Goal: Task Accomplishment & Management: Manage account settings

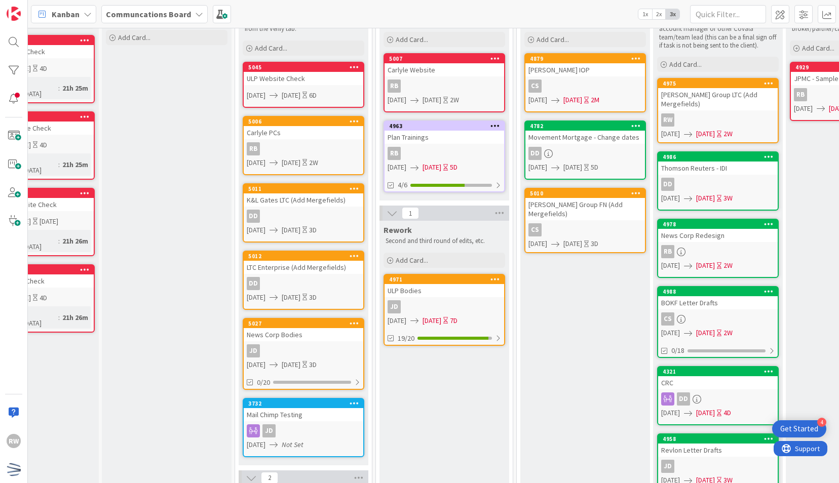
scroll to position [83, 62]
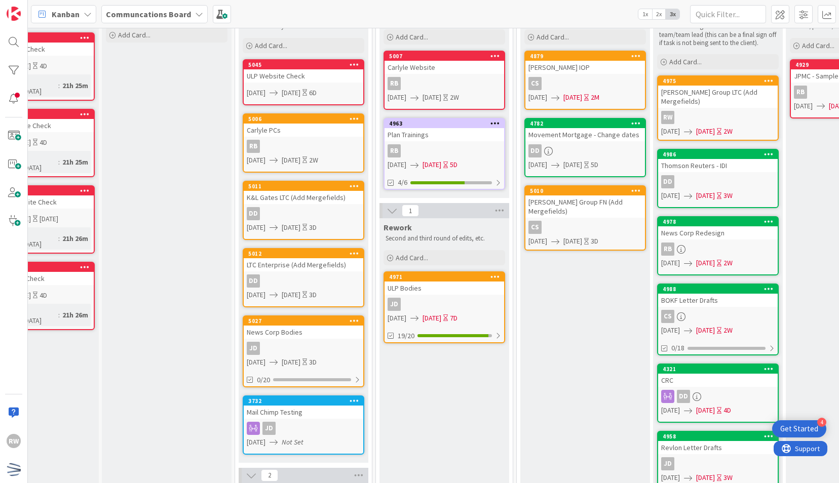
click at [171, 11] on b "Communcations Board" at bounding box center [148, 14] width 85 height 10
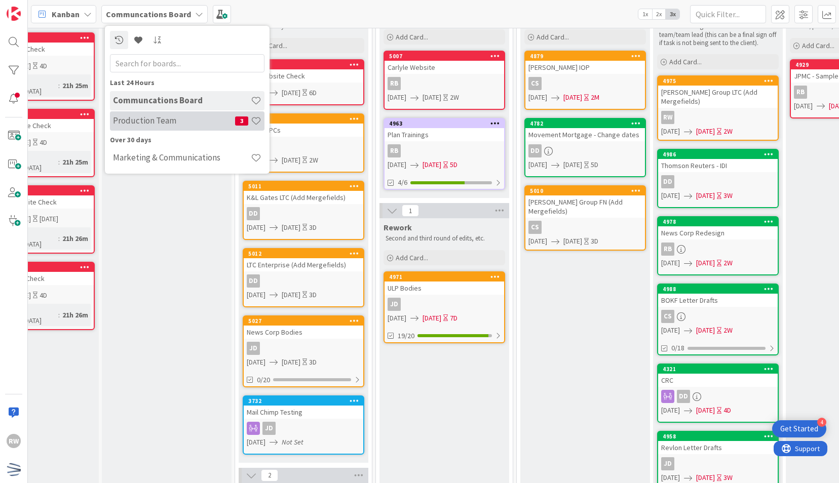
click at [182, 123] on h4 "Production Team" at bounding box center [174, 121] width 122 height 10
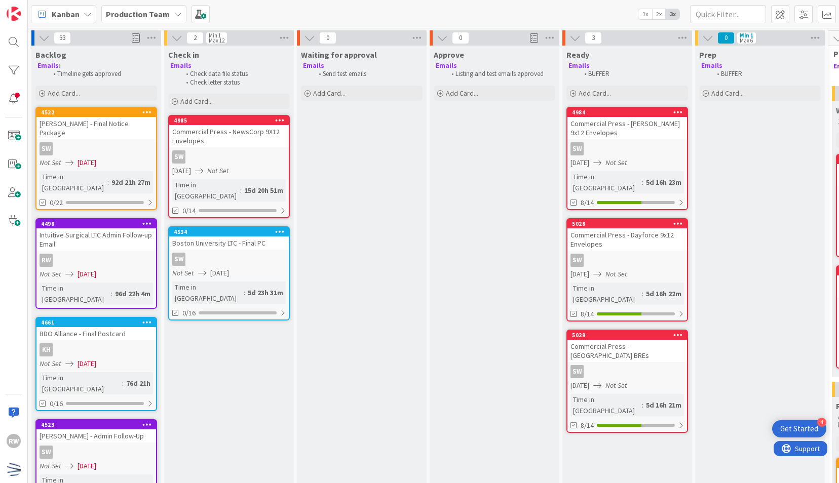
click at [106, 228] on div "Intuitive Surgical LTC Admin Follow-up Email" at bounding box center [96, 239] width 120 height 22
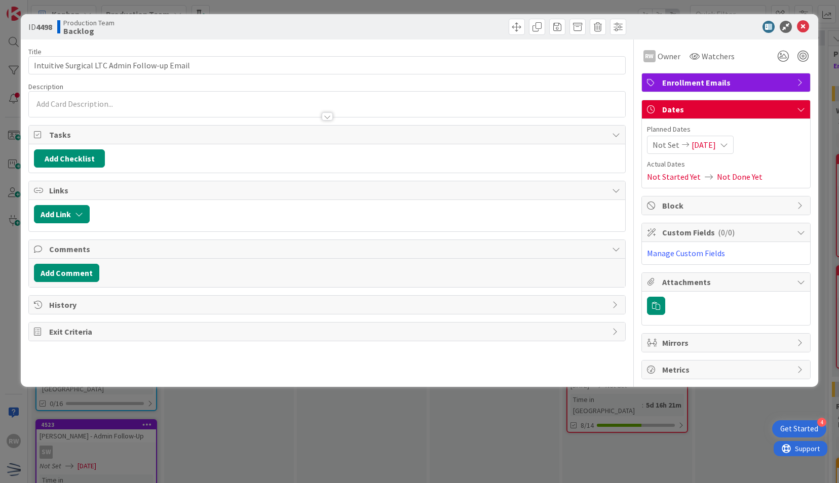
click at [706, 143] on span "[DATE]" at bounding box center [704, 145] width 24 height 12
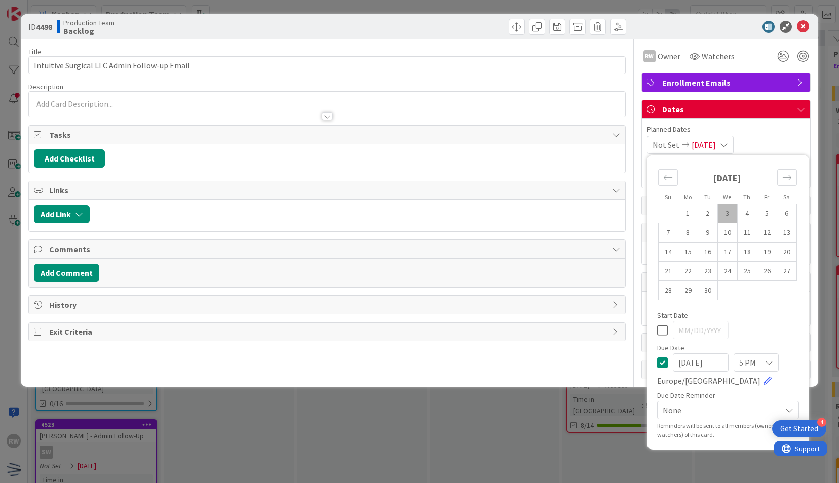
click at [727, 210] on td "3" at bounding box center [727, 213] width 20 height 19
type input "[DATE]"
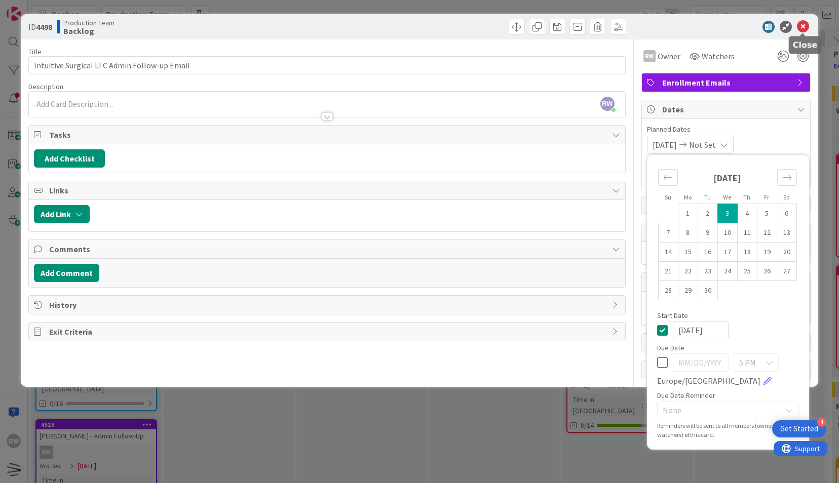
click at [809, 22] on div at bounding box center [720, 27] width 179 height 12
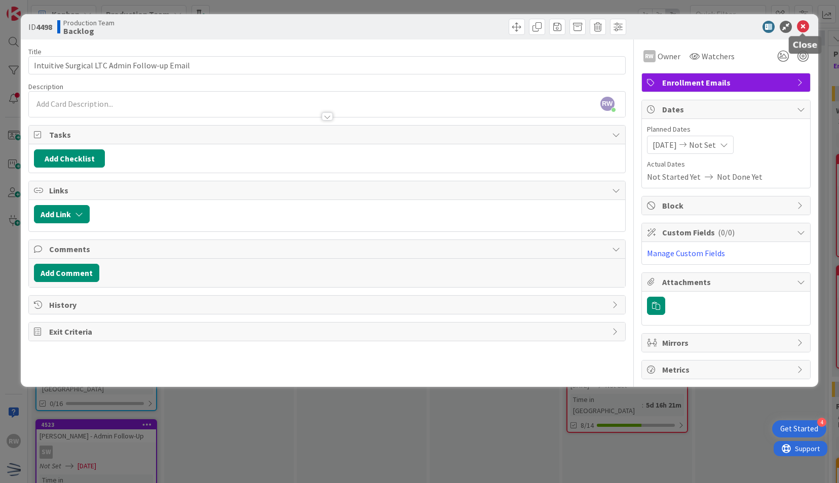
click at [808, 25] on icon at bounding box center [803, 27] width 12 height 12
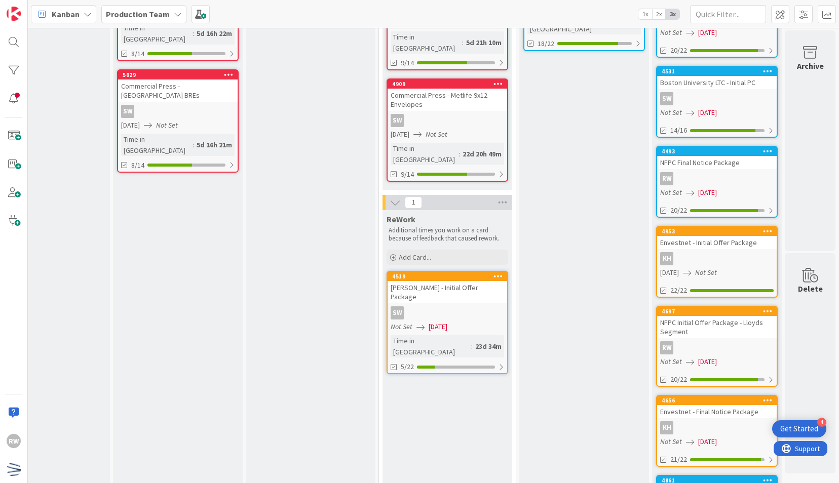
scroll to position [259, 456]
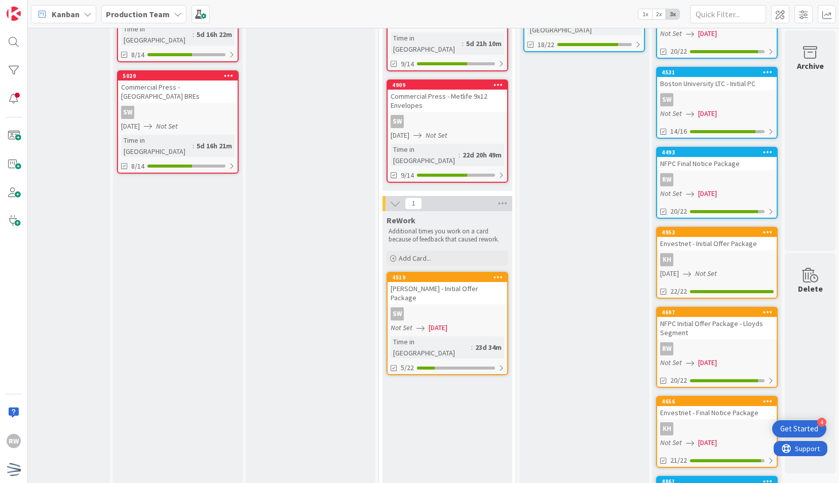
click at [693, 327] on div "NFPC Initial Offer Package - Lloyds Segment" at bounding box center [717, 328] width 120 height 22
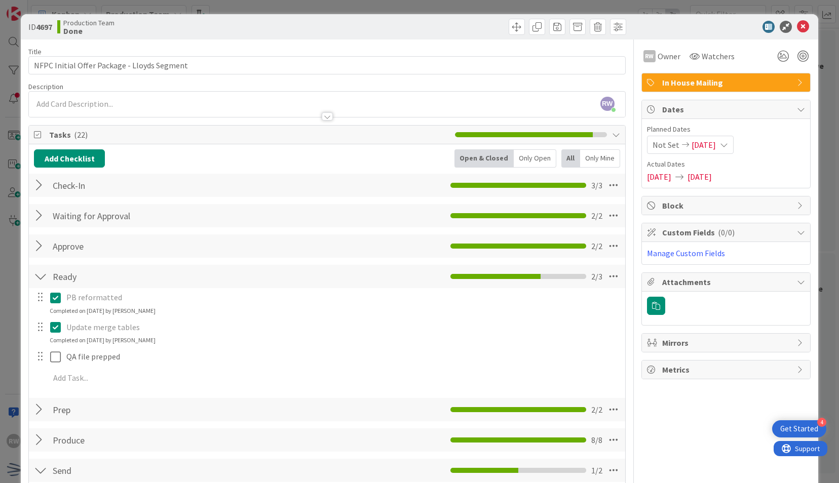
click at [802, 23] on div at bounding box center [720, 27] width 179 height 12
click at [797, 26] on icon at bounding box center [803, 27] width 12 height 12
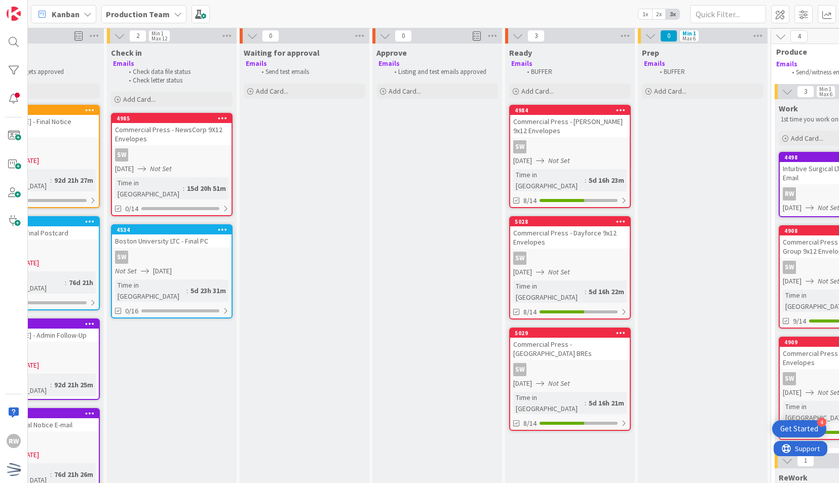
scroll to position [2, 0]
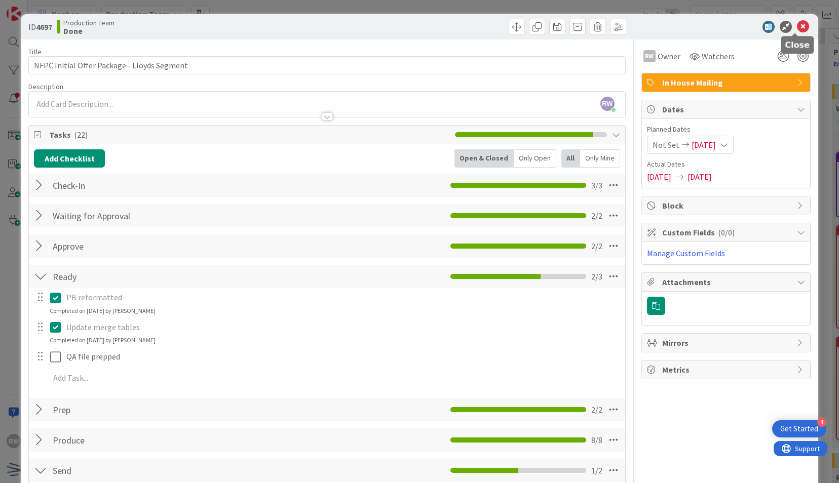
click at [797, 31] on icon at bounding box center [803, 27] width 12 height 12
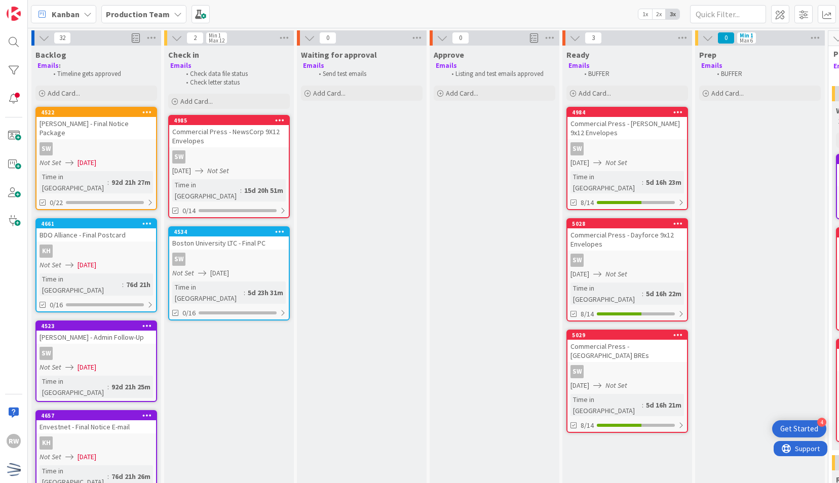
click at [147, 112] on icon at bounding box center [147, 111] width 10 height 7
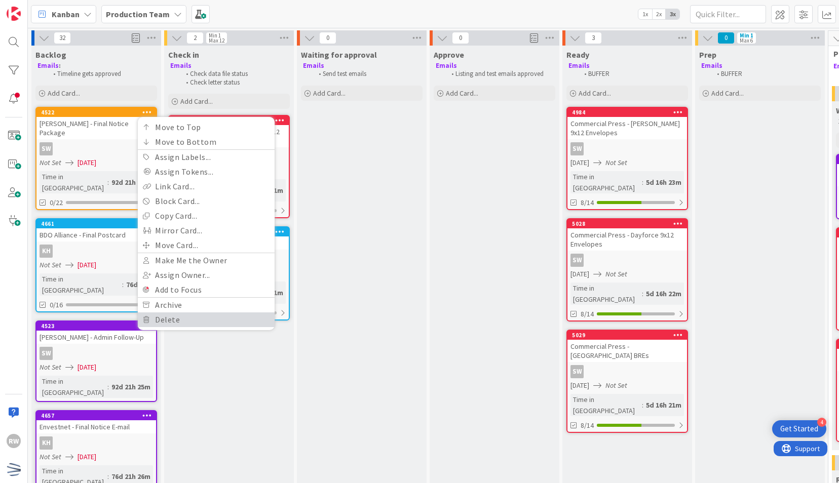
click at [161, 322] on link "Delete" at bounding box center [206, 320] width 137 height 15
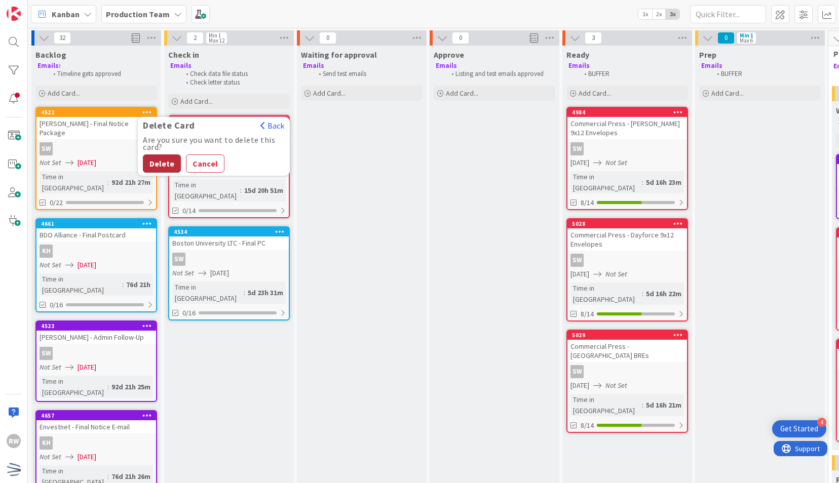
click at [172, 162] on button "Delete" at bounding box center [162, 164] width 38 height 18
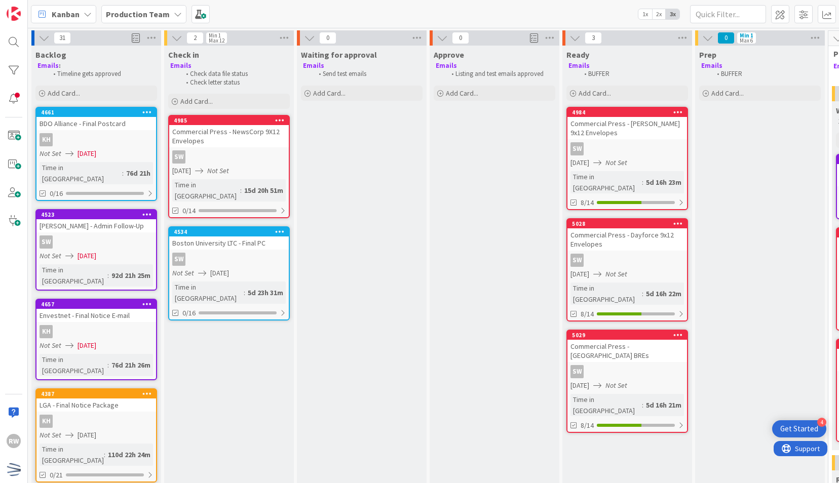
click at [143, 8] on span "Production Team" at bounding box center [138, 14] width 64 height 12
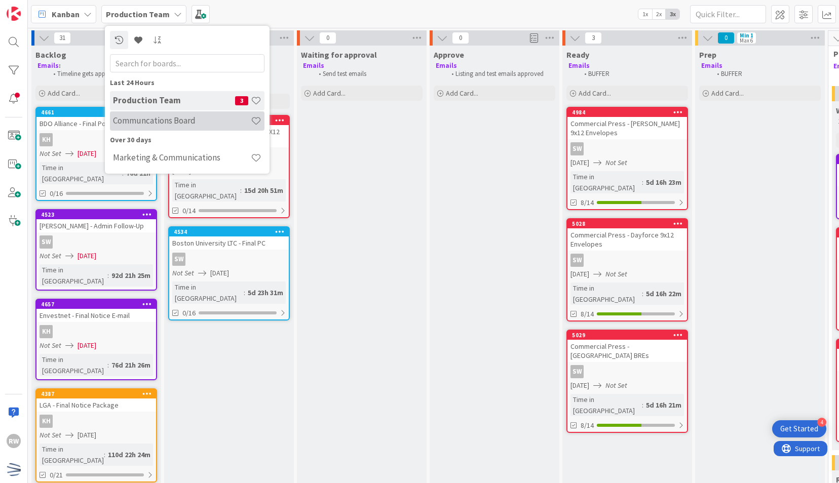
click at [149, 113] on div "Communcations Board" at bounding box center [187, 120] width 155 height 19
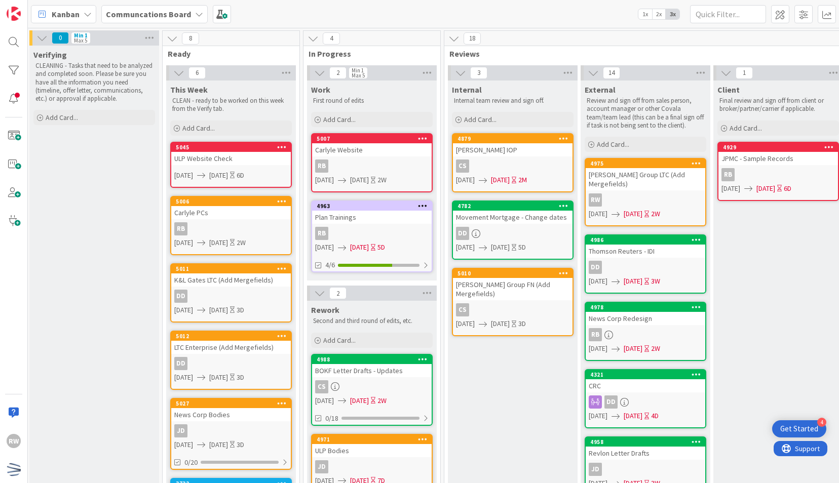
scroll to position [0, 135]
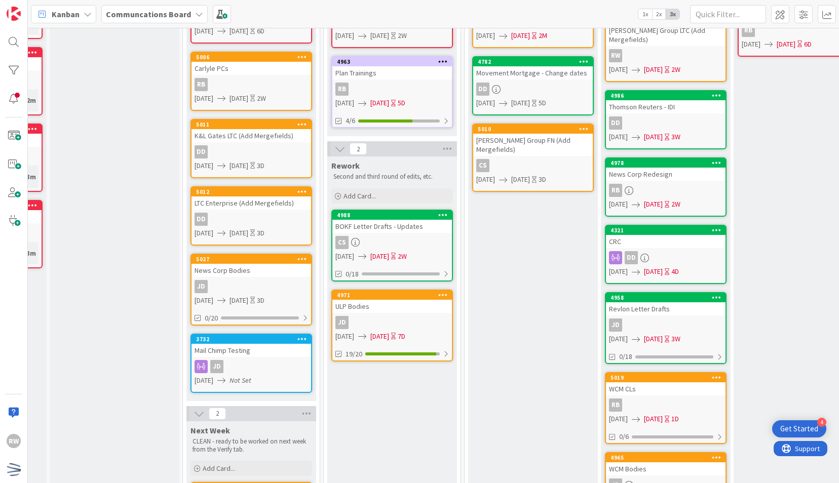
scroll to position [55, 114]
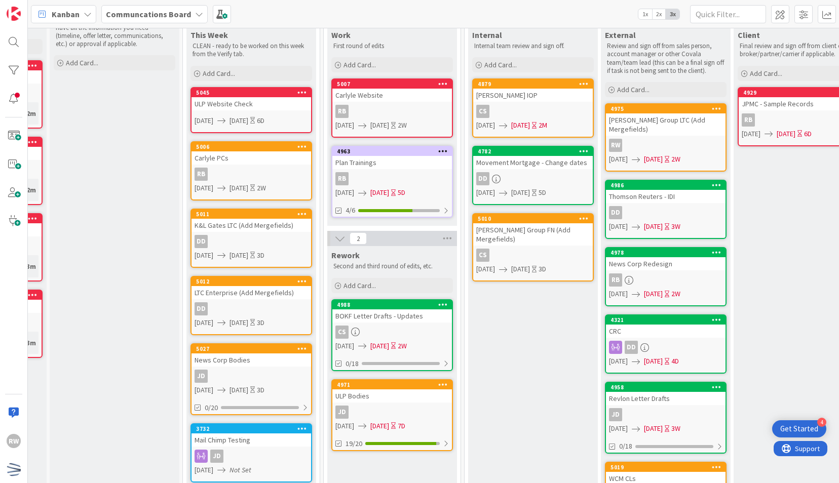
click at [384, 316] on div "BOKF Letter Drafts - Updates" at bounding box center [392, 316] width 120 height 13
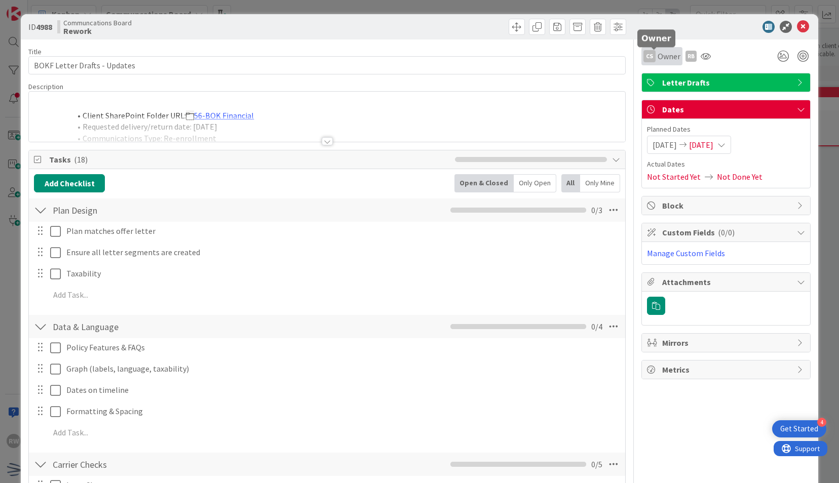
click at [658, 58] on span "Owner" at bounding box center [669, 56] width 23 height 12
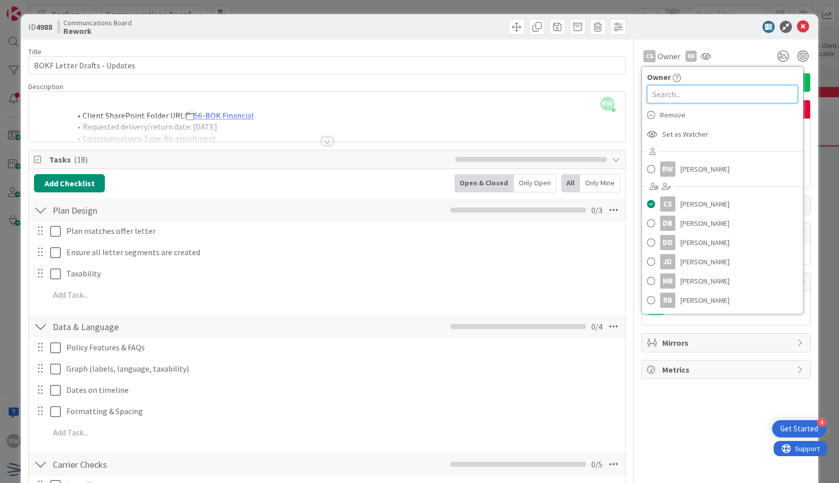
click at [673, 96] on input "text" at bounding box center [722, 94] width 151 height 18
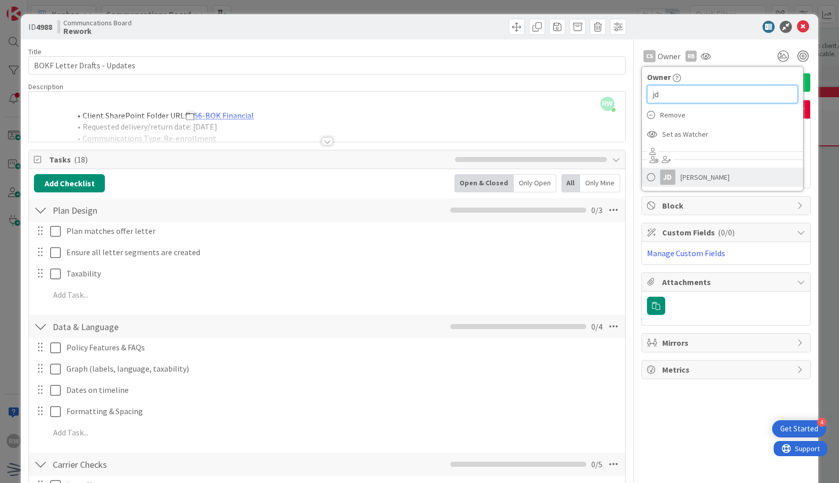
type input "jd"
click at [680, 177] on span "[PERSON_NAME]" at bounding box center [704, 177] width 49 height 15
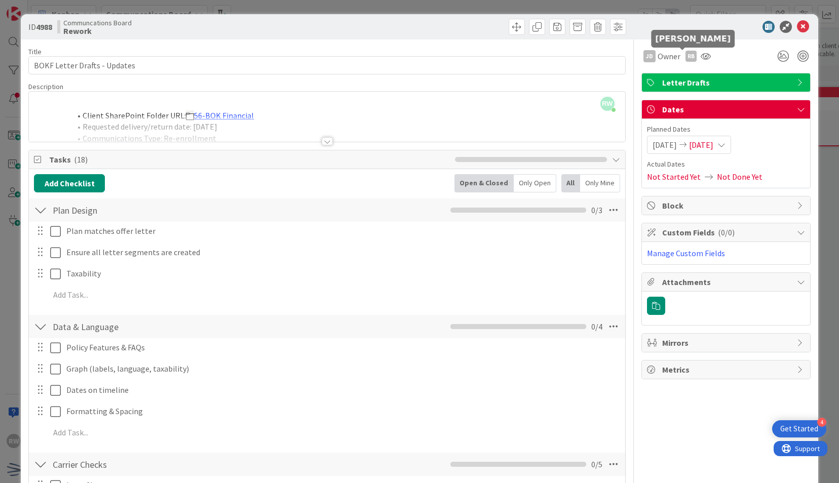
click at [685, 56] on div "RB" at bounding box center [690, 56] width 11 height 11
click at [659, 78] on link "Remove" at bounding box center [656, 75] width 80 height 16
click at [797, 28] on icon at bounding box center [803, 27] width 12 height 12
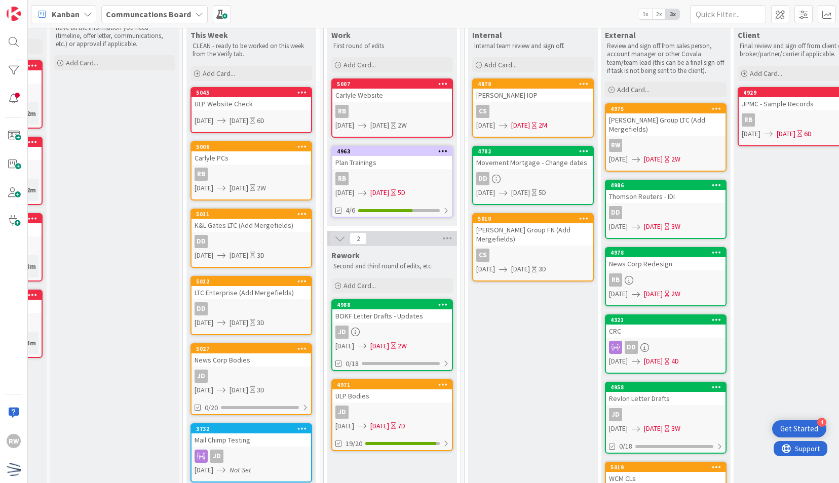
click at [379, 392] on div "ULP Bodies" at bounding box center [392, 396] width 120 height 13
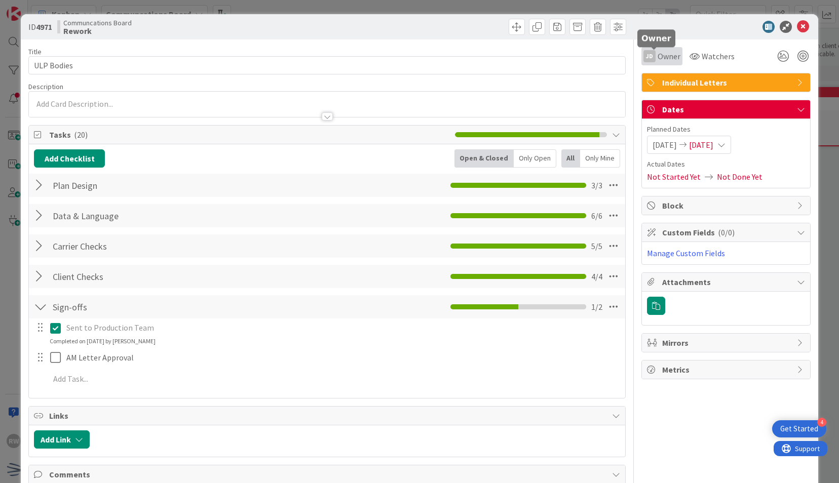
click at [658, 57] on span "Owner" at bounding box center [669, 56] width 23 height 12
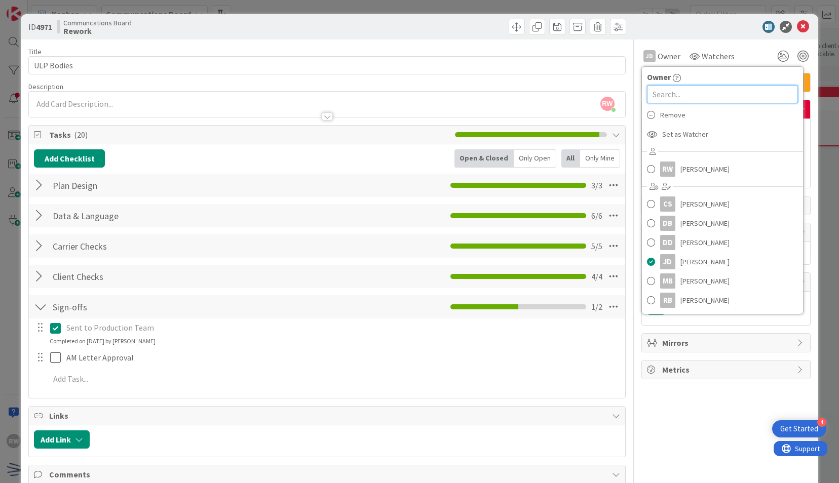
click at [675, 94] on input "text" at bounding box center [722, 94] width 151 height 18
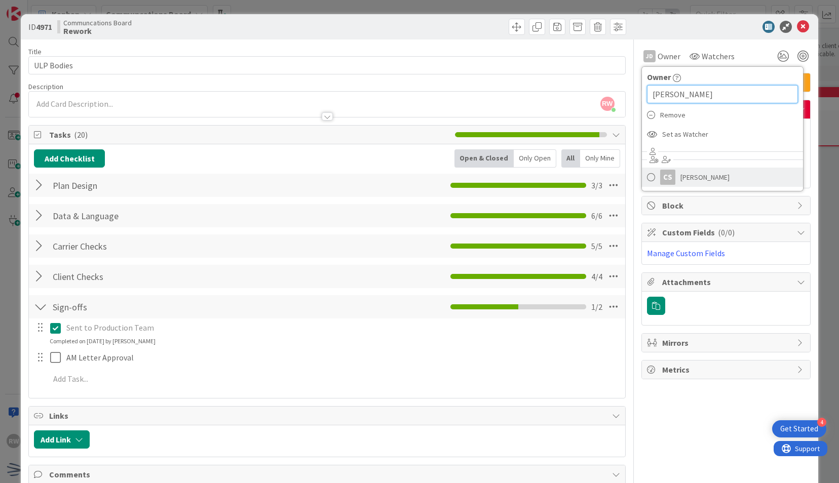
type input "[PERSON_NAME]"
click at [671, 175] on link "CS [PERSON_NAME]" at bounding box center [722, 177] width 161 height 19
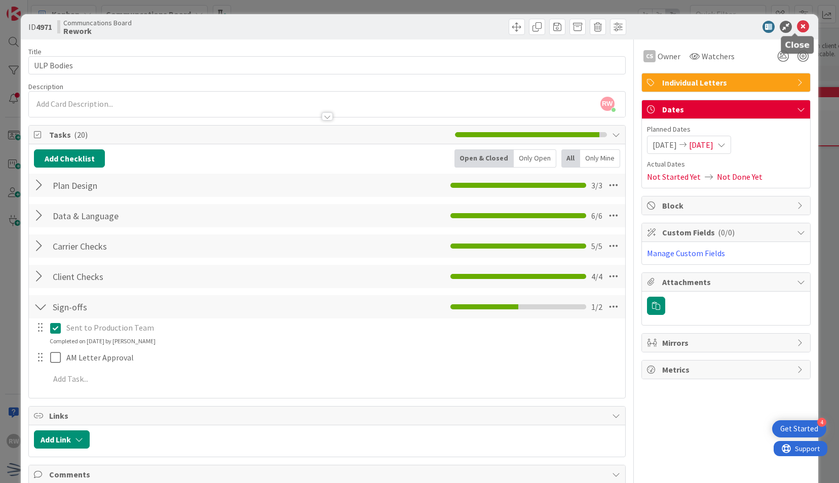
click at [800, 25] on icon at bounding box center [803, 27] width 12 height 12
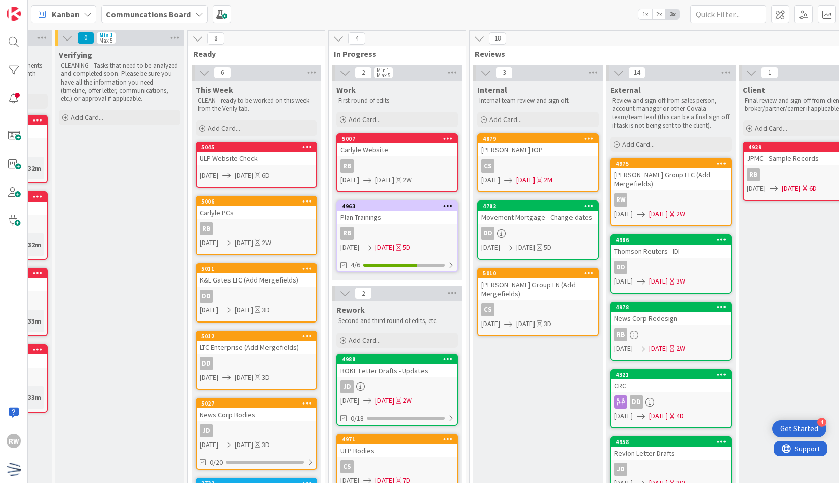
scroll to position [0, 110]
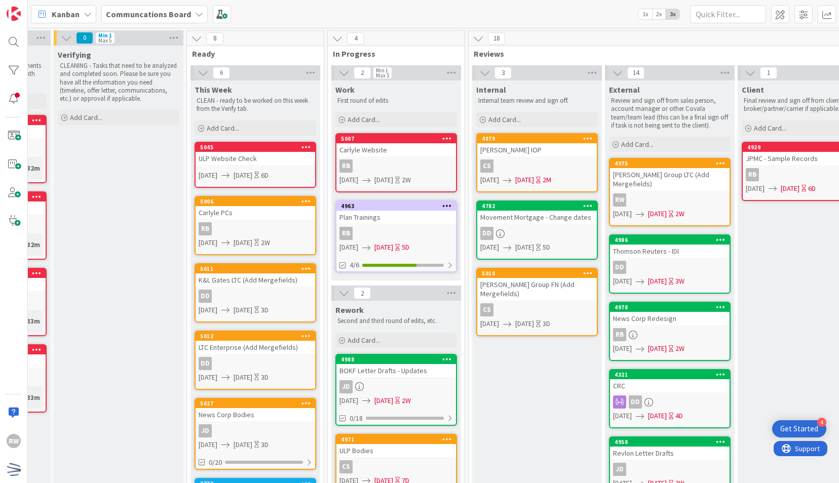
click at [526, 151] on div "[PERSON_NAME] IOP" at bounding box center [537, 149] width 120 height 13
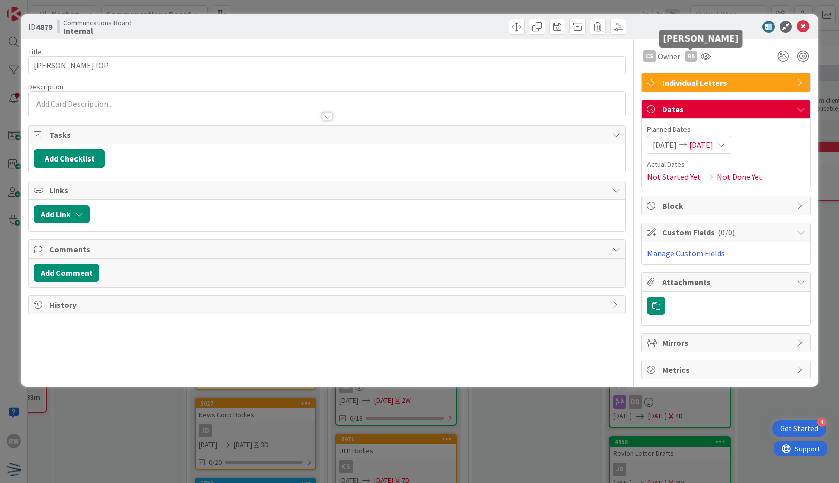
click at [690, 54] on div "RB" at bounding box center [690, 56] width 11 height 11
click at [661, 79] on link "Remove" at bounding box center [656, 75] width 80 height 16
click at [702, 58] on span "Watchers" at bounding box center [718, 56] width 33 height 12
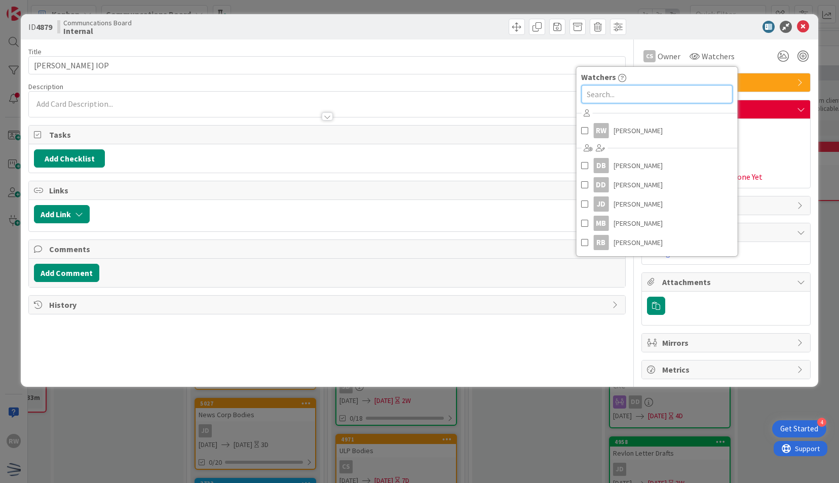
click at [675, 94] on input "text" at bounding box center [656, 94] width 151 height 18
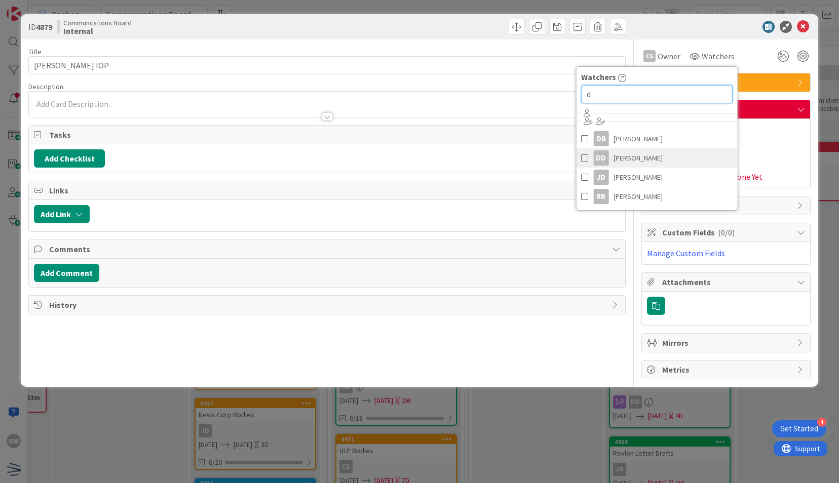
type input "d"
click at [629, 162] on span "[PERSON_NAME]" at bounding box center [638, 157] width 49 height 15
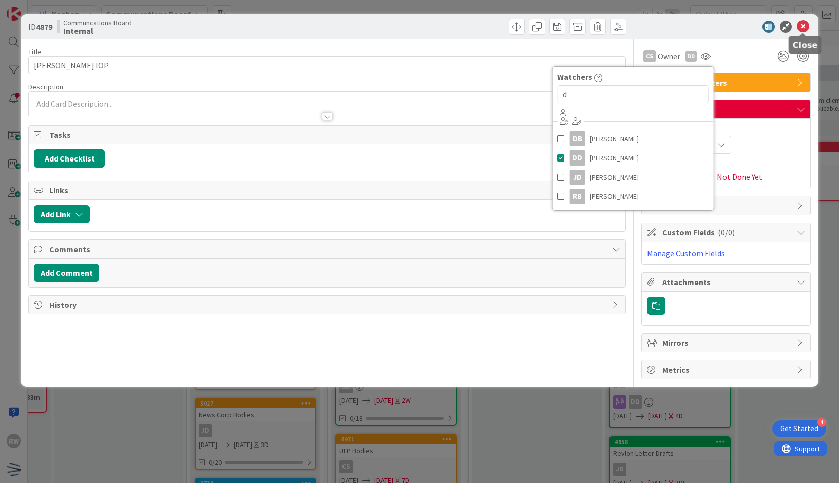
click at [804, 26] on icon at bounding box center [803, 27] width 12 height 12
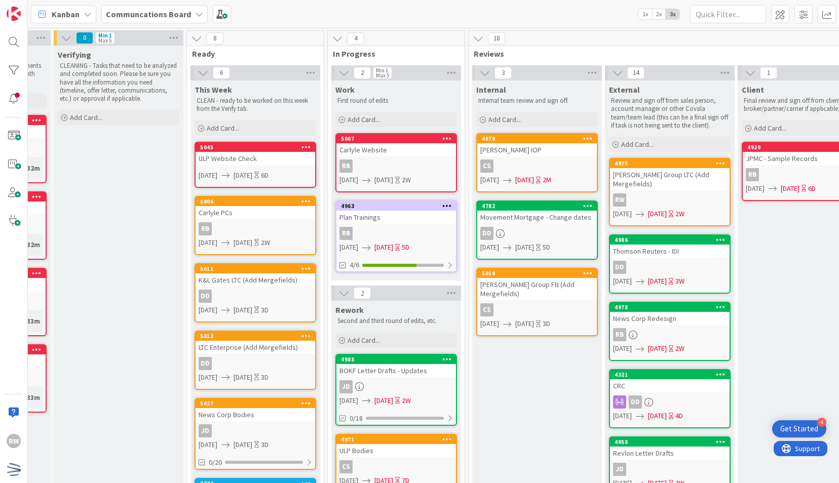
click at [510, 219] on div "Movement Mortgage - Change dates" at bounding box center [537, 217] width 120 height 13
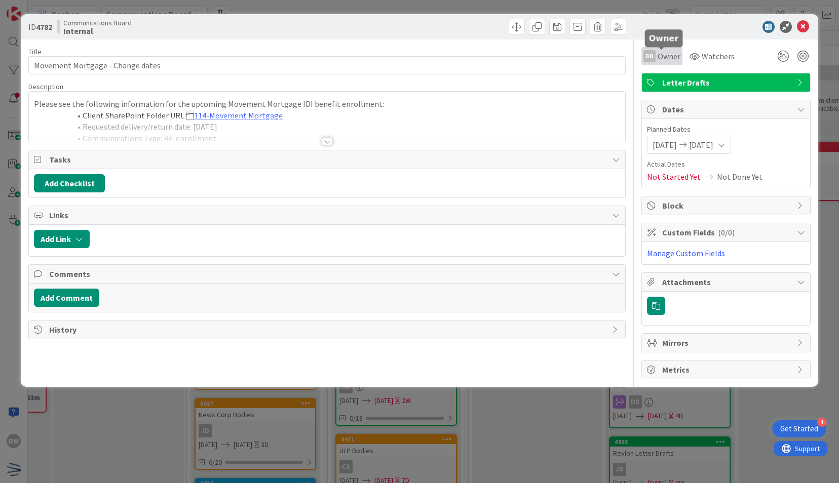
click at [665, 59] on span "Owner" at bounding box center [669, 56] width 23 height 12
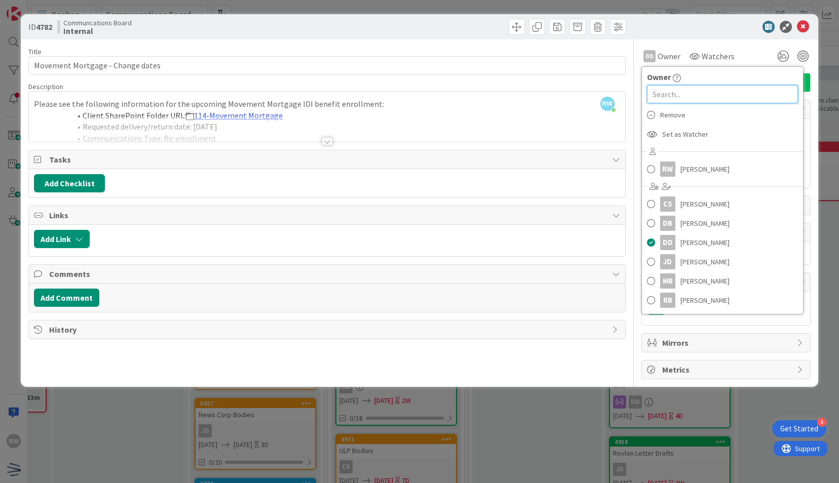
click at [674, 96] on input "text" at bounding box center [722, 94] width 151 height 18
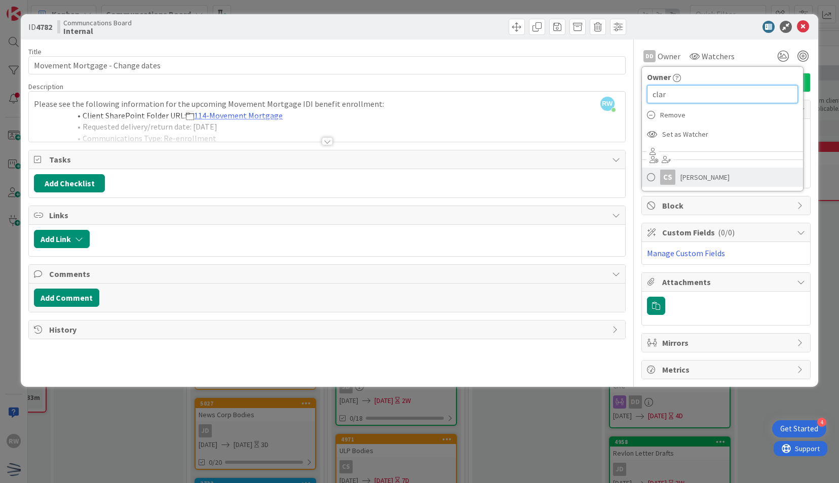
type input "clar"
click at [672, 176] on div "CS" at bounding box center [667, 177] width 15 height 15
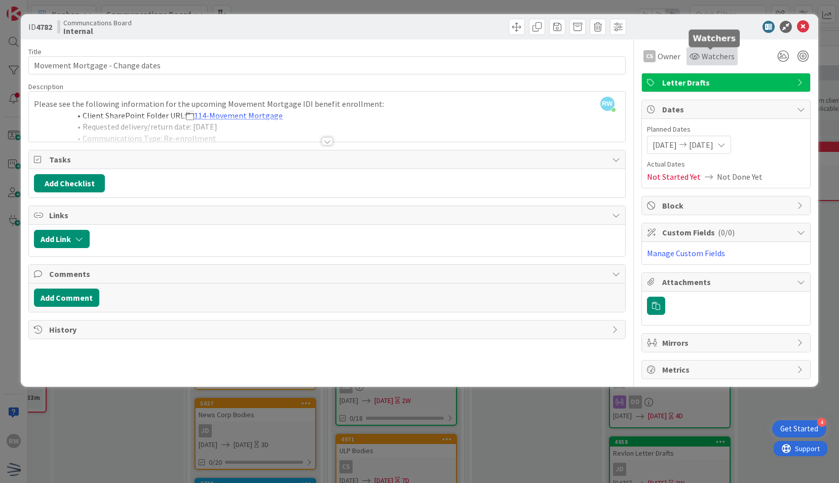
click at [708, 51] on span "Watchers" at bounding box center [718, 56] width 33 height 12
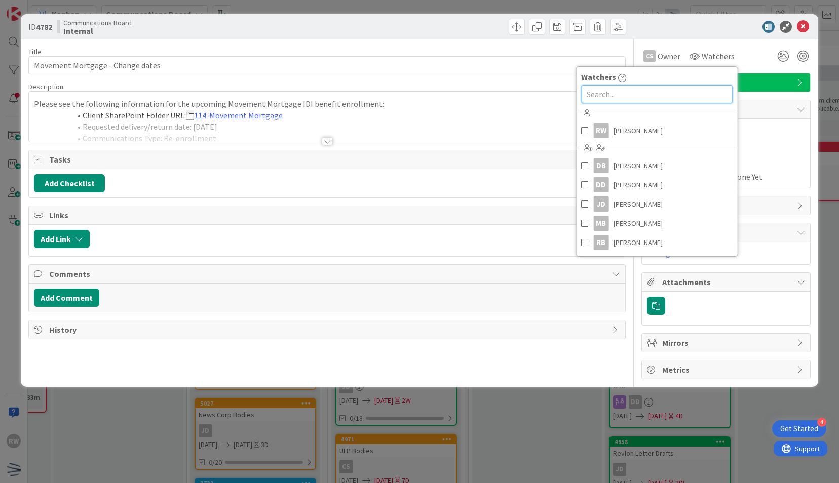
click at [663, 94] on input "text" at bounding box center [656, 94] width 151 height 18
click at [641, 127] on span "[PERSON_NAME]" at bounding box center [638, 130] width 49 height 15
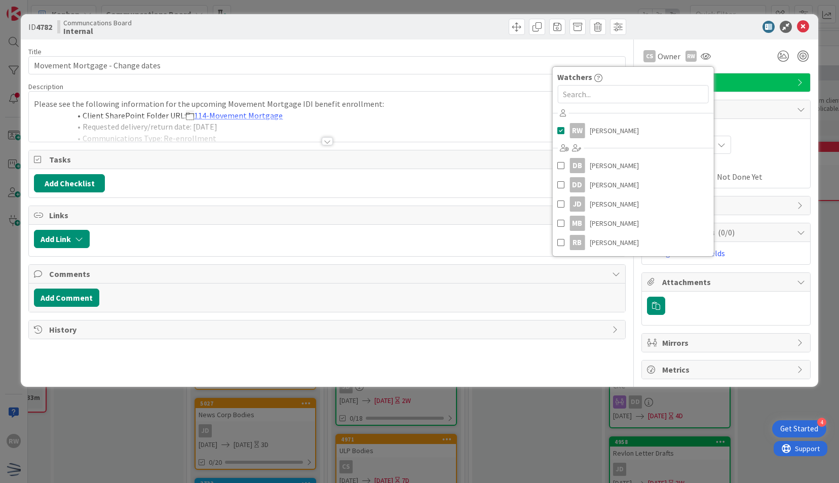
click at [810, 29] on div at bounding box center [720, 27] width 179 height 12
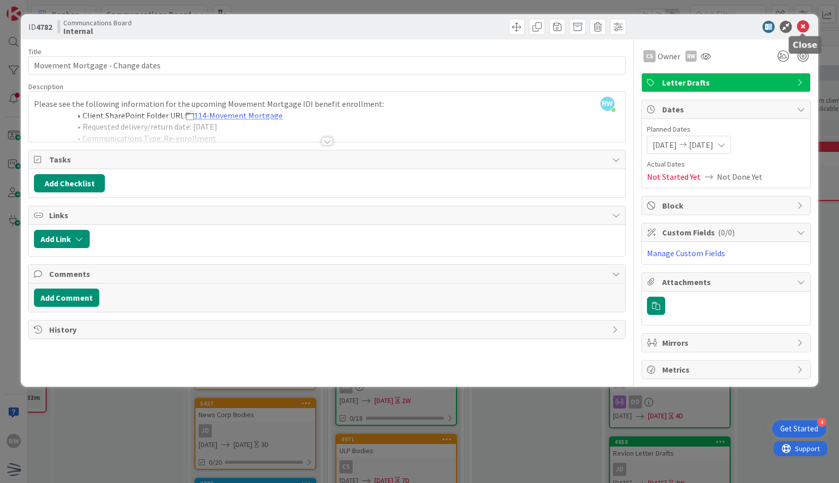
click at [804, 26] on icon at bounding box center [803, 27] width 12 height 12
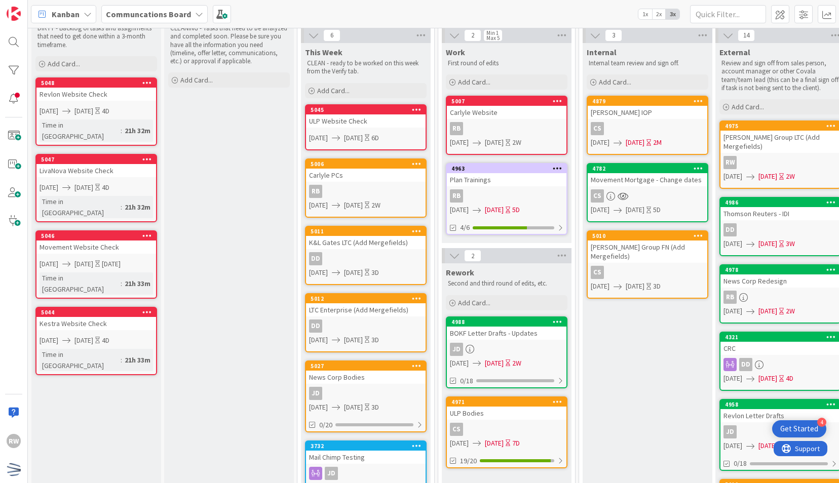
click at [276, 155] on div "Verifying CLEANING - Tasks that need to be analyzed and completed soon. Please …" at bounding box center [229, 444] width 130 height 872
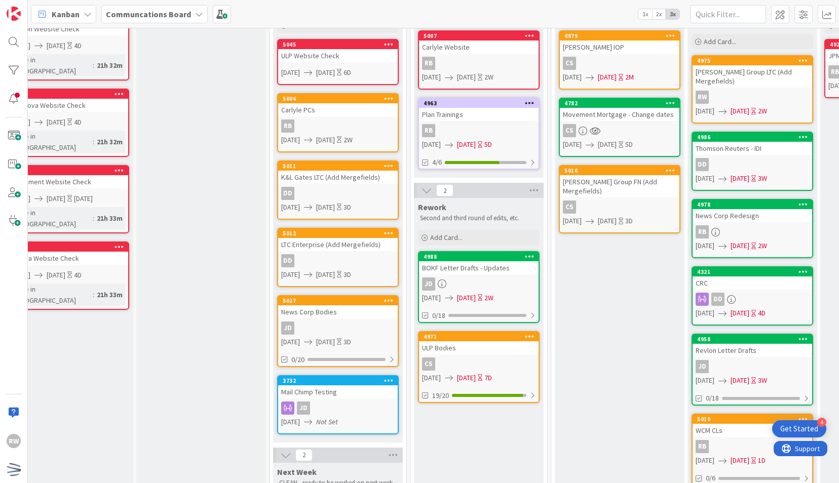
scroll to position [103, 28]
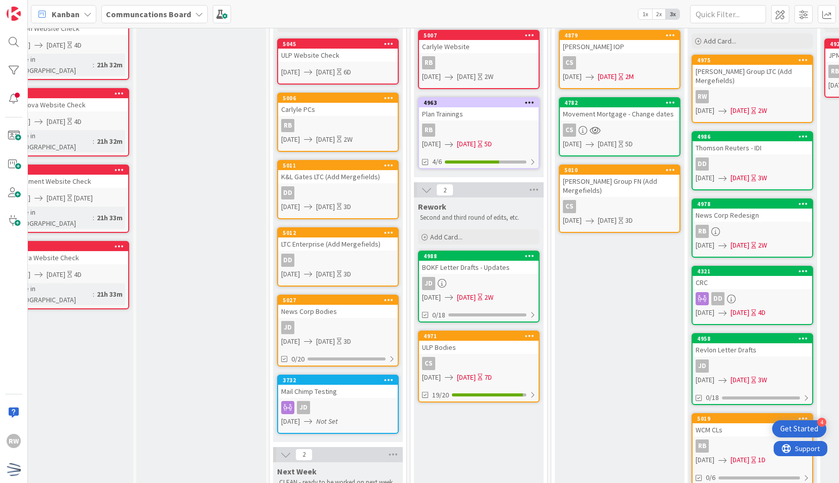
click at [326, 177] on div "K&L Gates LTC (Add Mergefields)" at bounding box center [338, 176] width 120 height 13
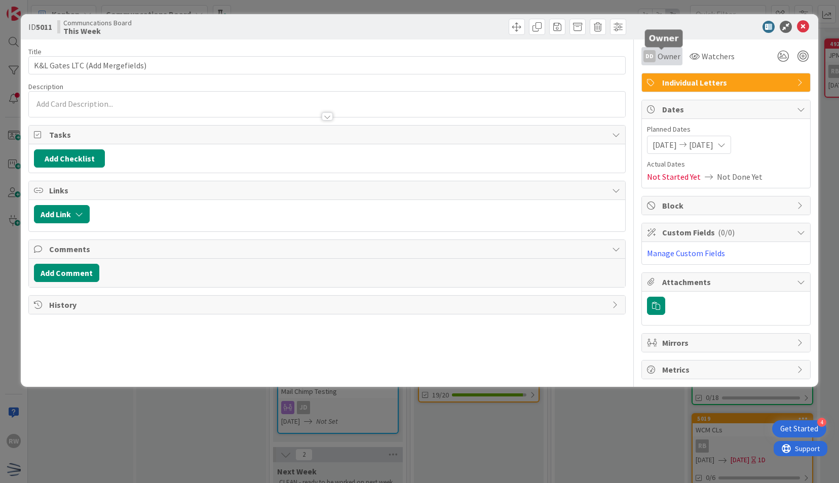
click at [663, 58] on span "Owner" at bounding box center [669, 56] width 23 height 12
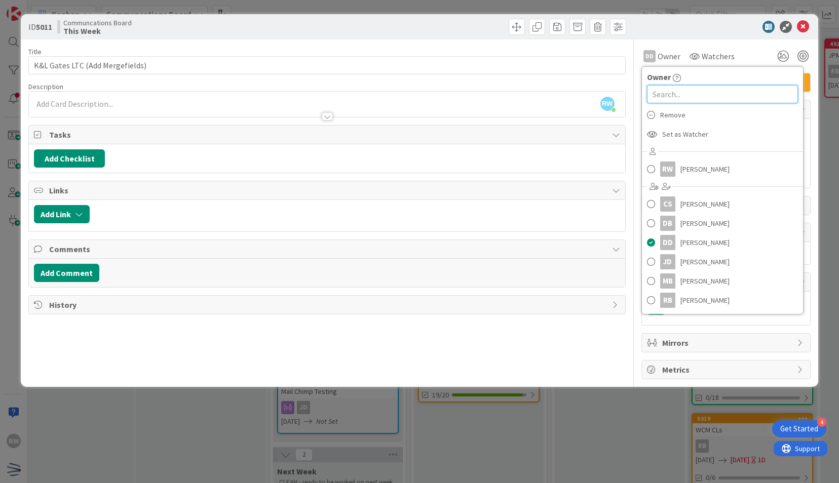
click at [672, 98] on input "text" at bounding box center [722, 94] width 151 height 18
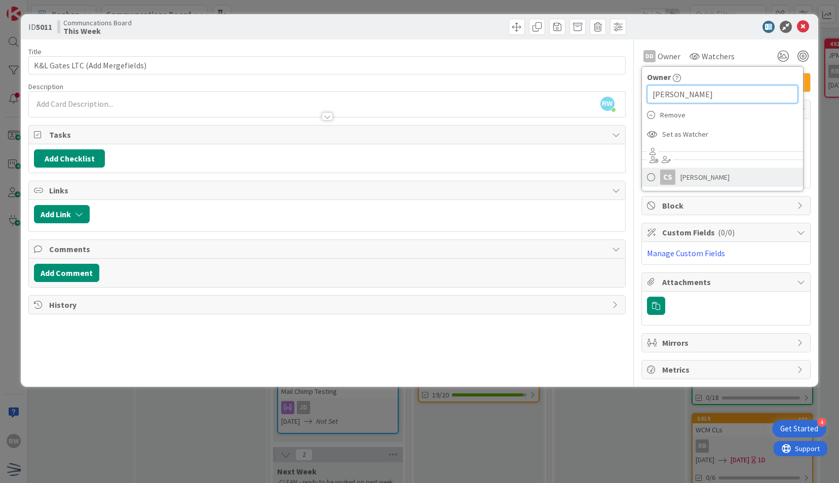
type input "[PERSON_NAME]"
click at [683, 173] on span "[PERSON_NAME]" at bounding box center [704, 177] width 49 height 15
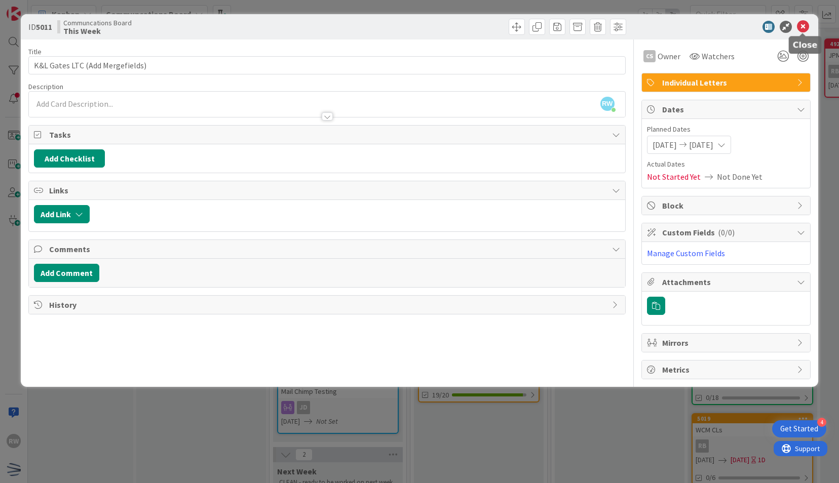
click at [800, 31] on icon at bounding box center [803, 27] width 12 height 12
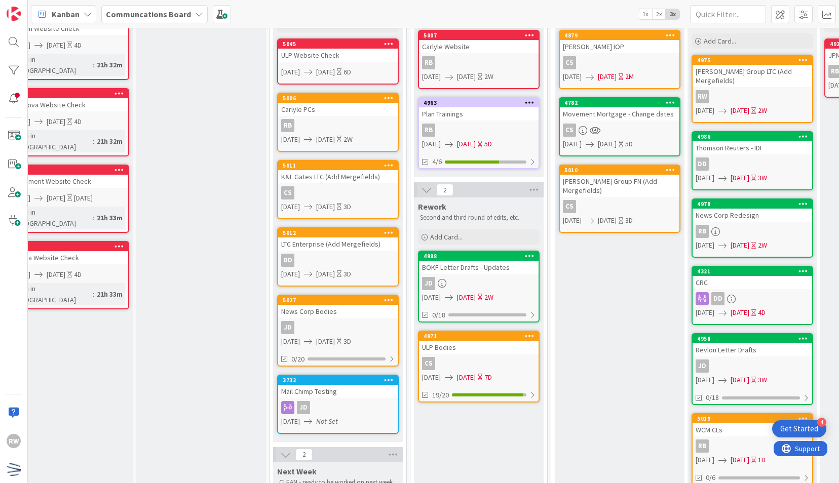
click at [346, 245] on div "LTC Enterprise (Add Mergefields)" at bounding box center [338, 244] width 120 height 13
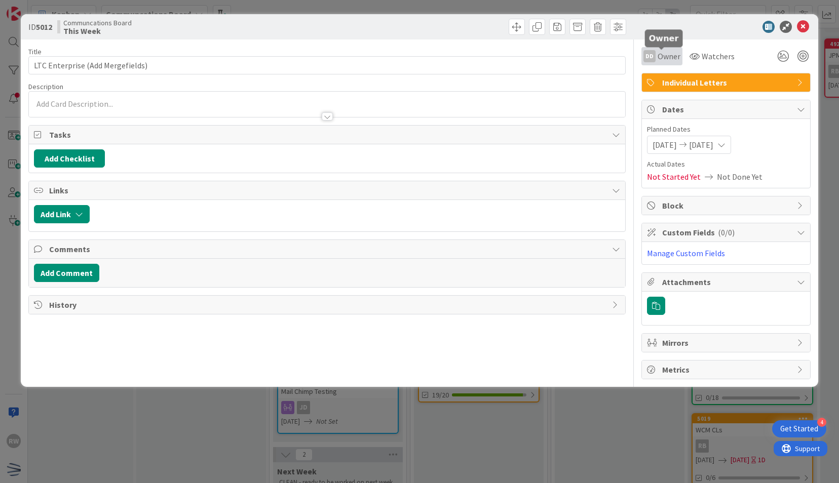
click at [664, 54] on span "Owner" at bounding box center [669, 56] width 23 height 12
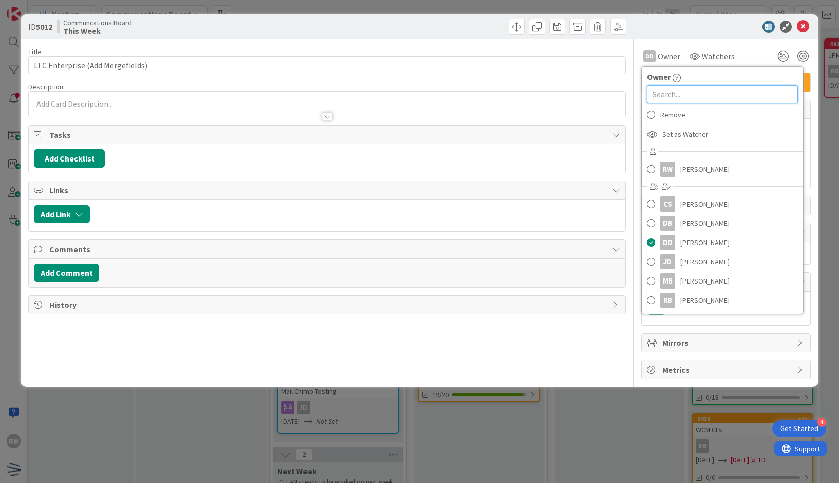
click at [681, 97] on input "text" at bounding box center [722, 94] width 151 height 18
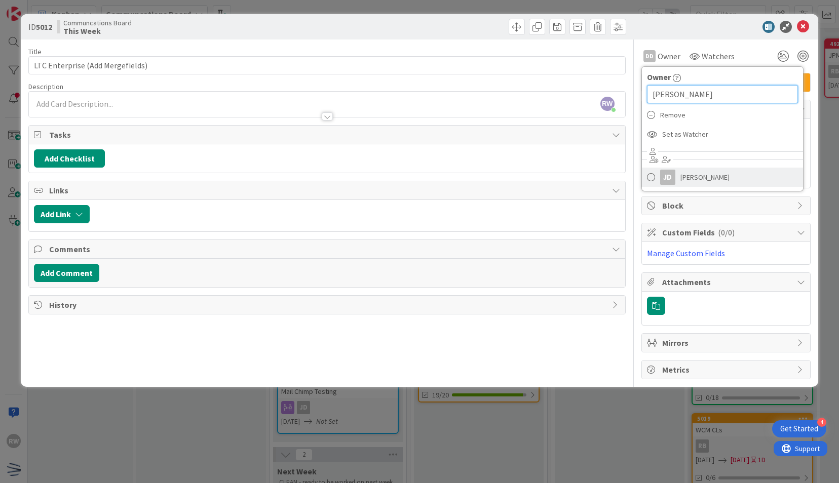
type input "[PERSON_NAME]"
click at [675, 178] on link "[PERSON_NAME]" at bounding box center [722, 177] width 161 height 19
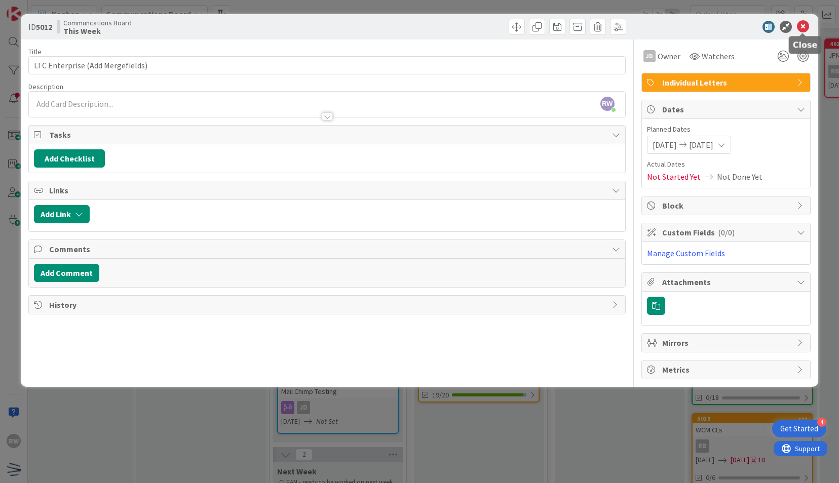
click at [801, 30] on icon at bounding box center [803, 27] width 12 height 12
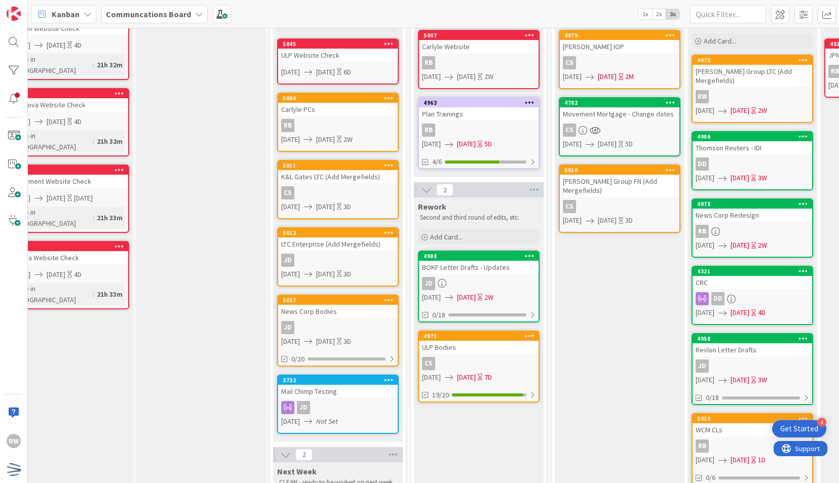
click at [233, 295] on div "Verifying CLEANING - Tasks that need to be analyzed and completed soon. Please …" at bounding box center [201, 378] width 130 height 872
click at [220, 294] on div "Verifying CLEANING - Tasks that need to be analyzed and completed soon. Please …" at bounding box center [201, 378] width 130 height 872
drag, startPoint x: 220, startPoint y: 294, endPoint x: 203, endPoint y: 351, distance: 59.9
click at [203, 351] on div "Verifying CLEANING - Tasks that need to be analyzed and completed soon. Please …" at bounding box center [201, 378] width 130 height 872
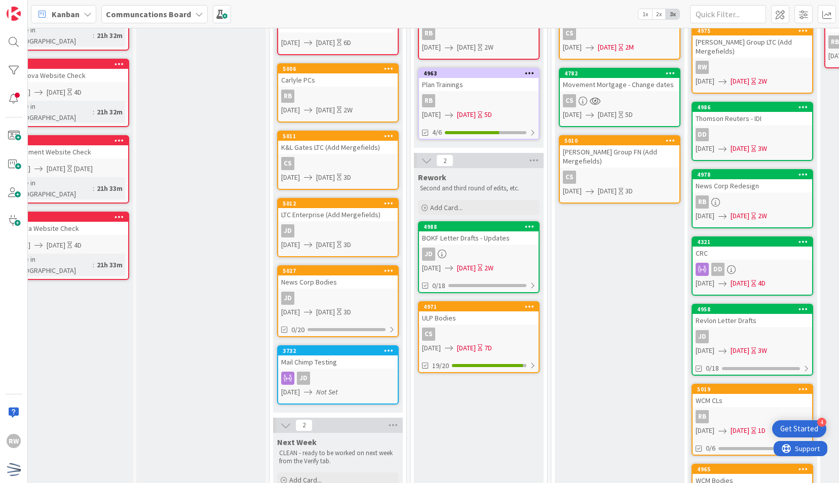
scroll to position [104, 28]
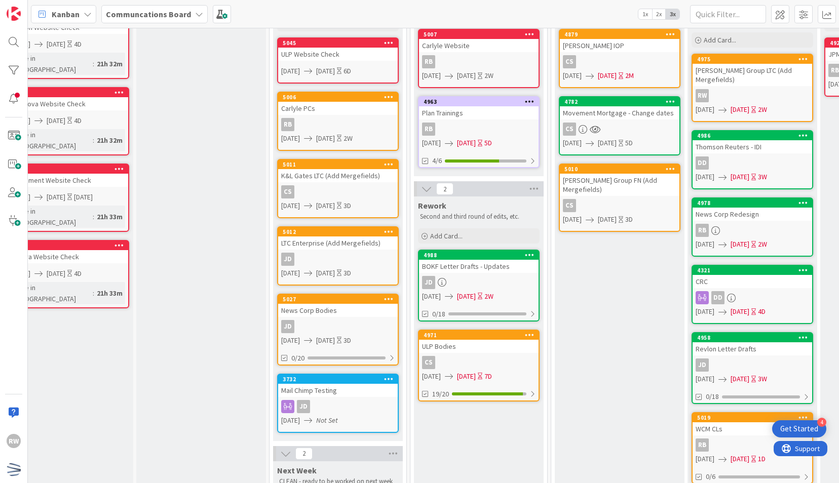
click at [233, 247] on div "Verifying CLEANING - Tasks that need to be analyzed and completed soon. Please …" at bounding box center [201, 377] width 130 height 872
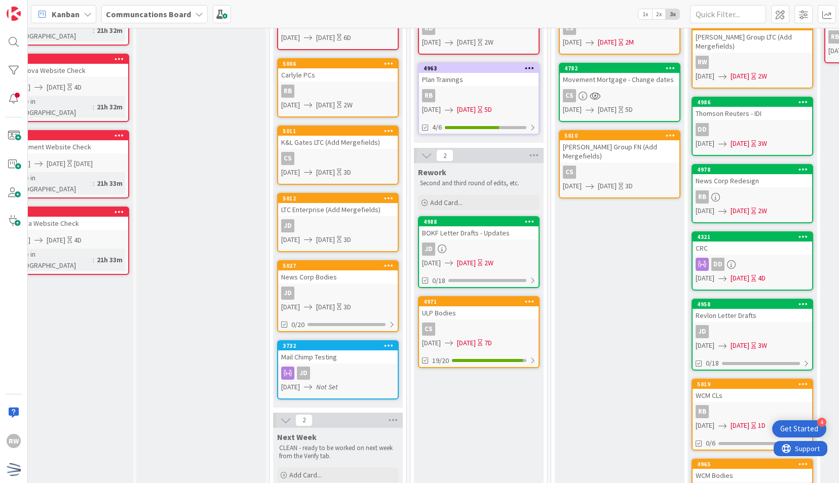
scroll to position [87, 28]
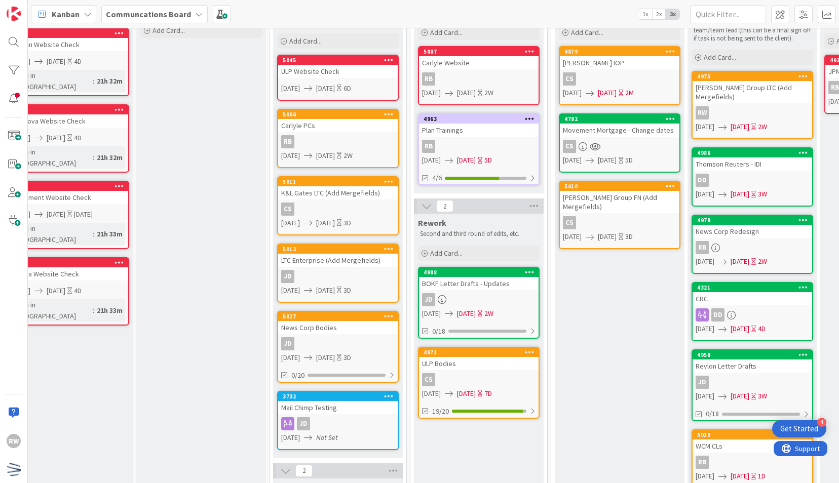
click at [317, 328] on div "News Corp Bodies" at bounding box center [338, 327] width 120 height 13
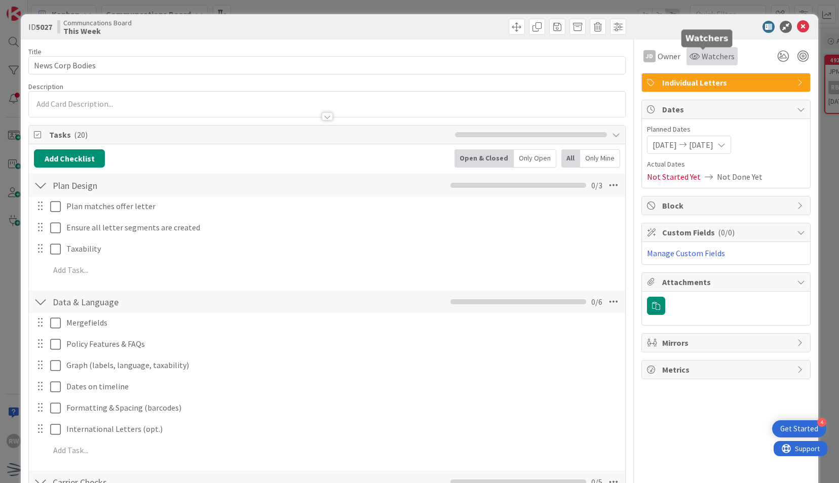
click at [690, 56] on icon at bounding box center [695, 56] width 10 height 8
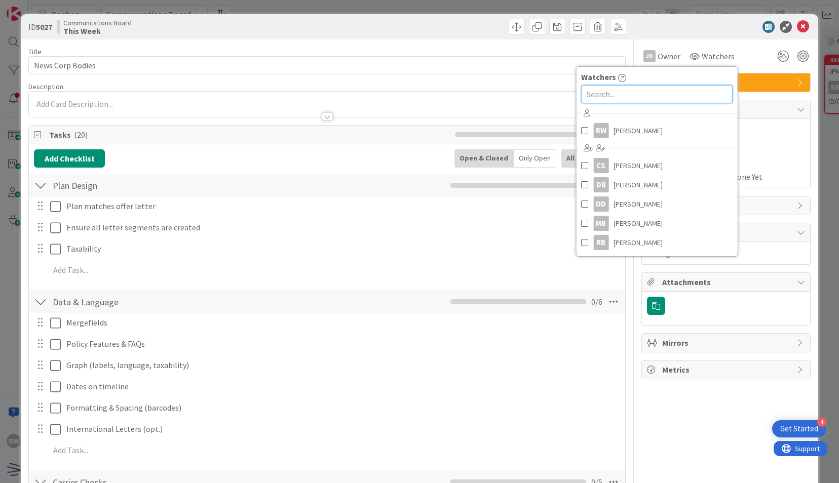
click at [651, 101] on input "text" at bounding box center [656, 94] width 151 height 18
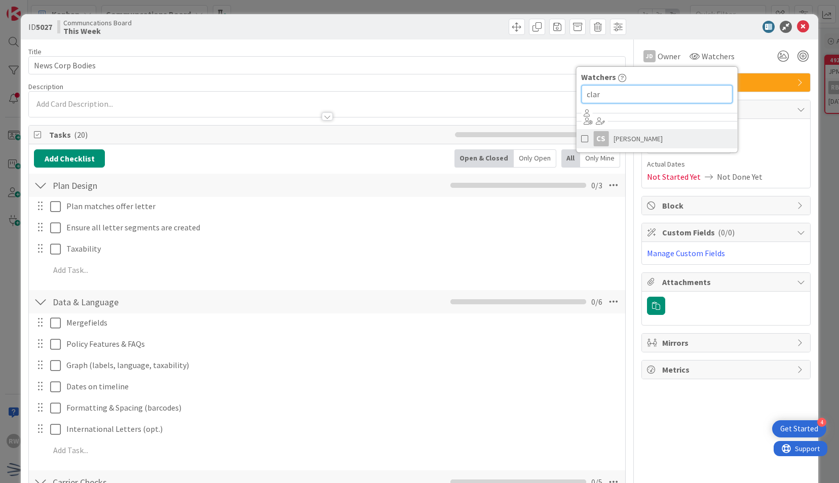
type input "clar"
click at [628, 139] on span "[PERSON_NAME]" at bounding box center [638, 138] width 49 height 15
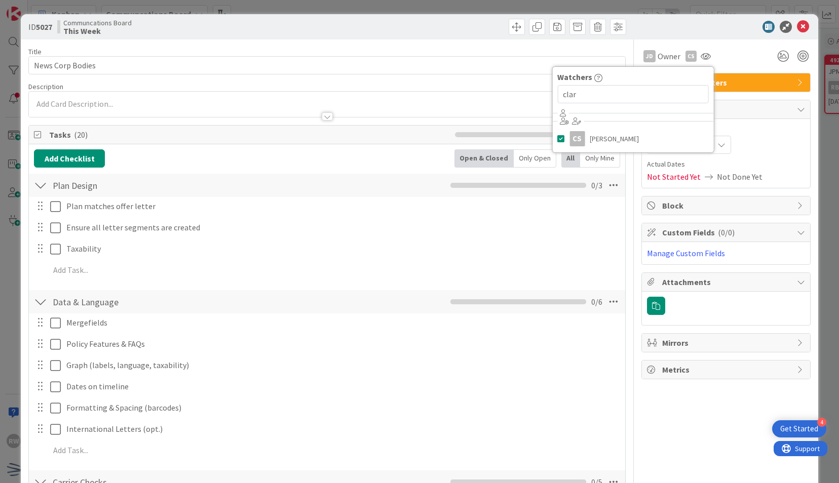
click at [689, 33] on div "ID 5027 Communcations Board This Week" at bounding box center [419, 26] width 797 height 25
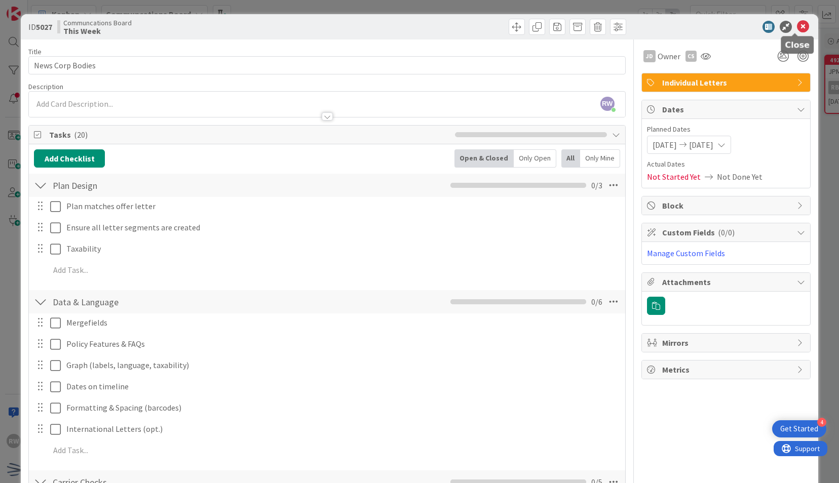
click at [797, 27] on icon at bounding box center [803, 27] width 12 height 12
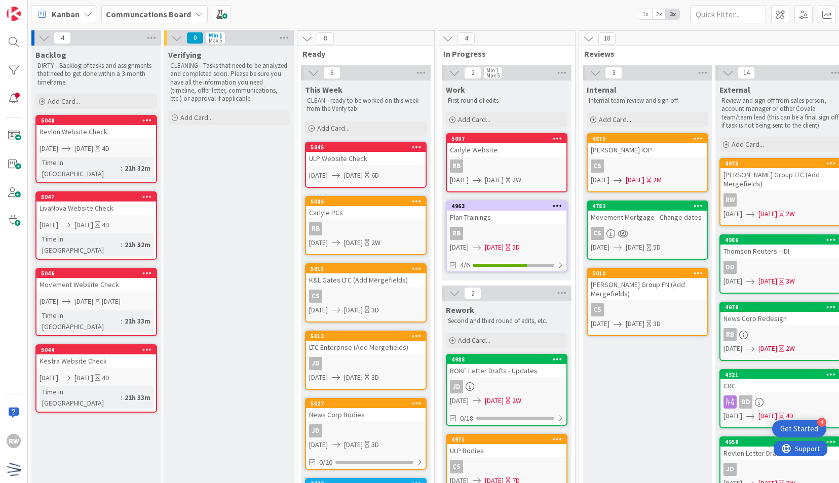
click at [205, 287] on div "Verifying CLEANING - Tasks that need to be analyzed and completed soon. Please …" at bounding box center [229, 482] width 130 height 872
